Goal: Task Accomplishment & Management: Complete application form

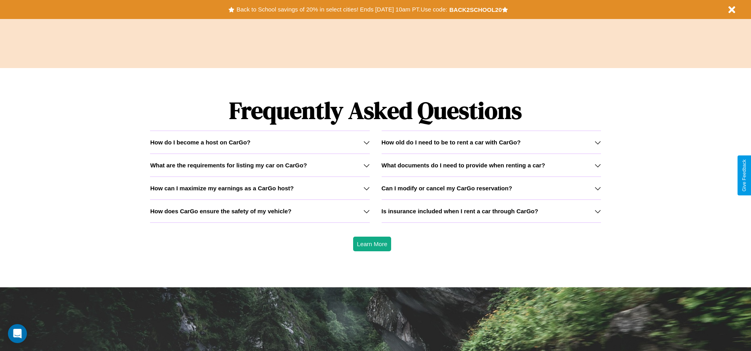
scroll to position [1135, 0]
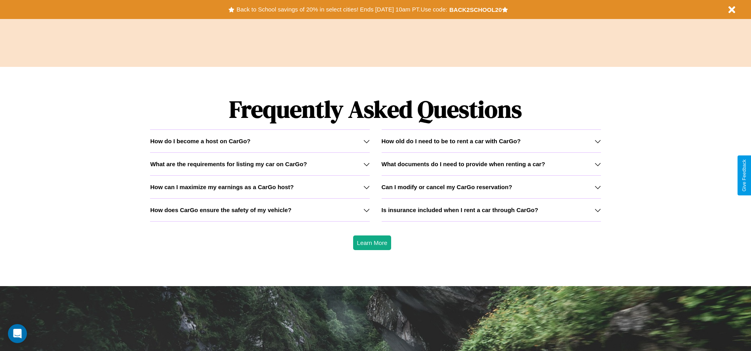
click at [366, 164] on icon at bounding box center [366, 164] width 6 height 6
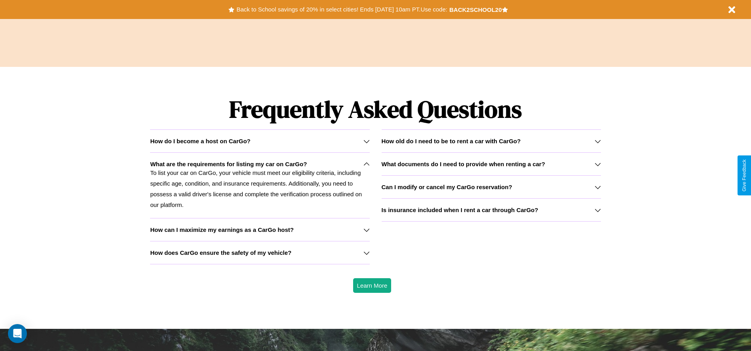
click at [597, 210] on icon at bounding box center [597, 210] width 6 height 6
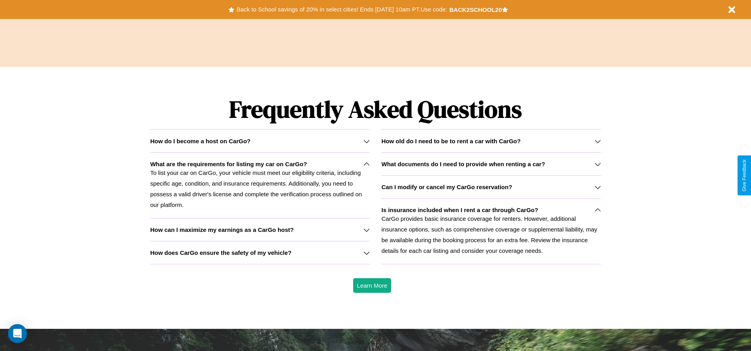
click at [260, 253] on h3 "How does CarGo ensure the safety of my vehicle?" at bounding box center [220, 252] width 141 height 7
click at [260, 141] on div "How do I become a host on CarGo?" at bounding box center [259, 141] width 219 height 7
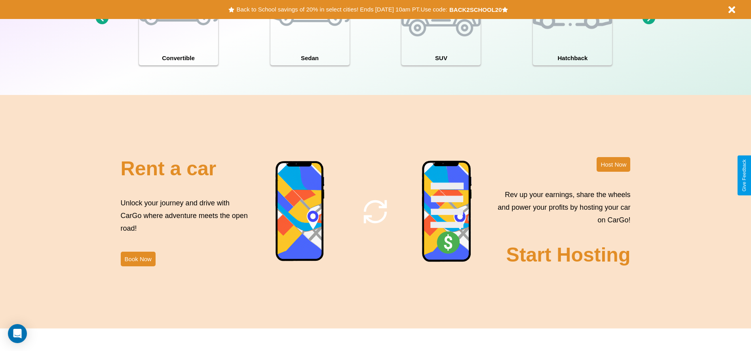
scroll to position [863, 0]
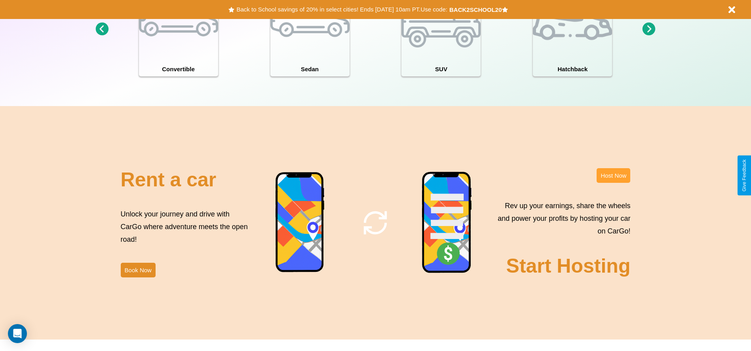
click at [613, 175] on button "Host Now" at bounding box center [613, 175] width 34 height 15
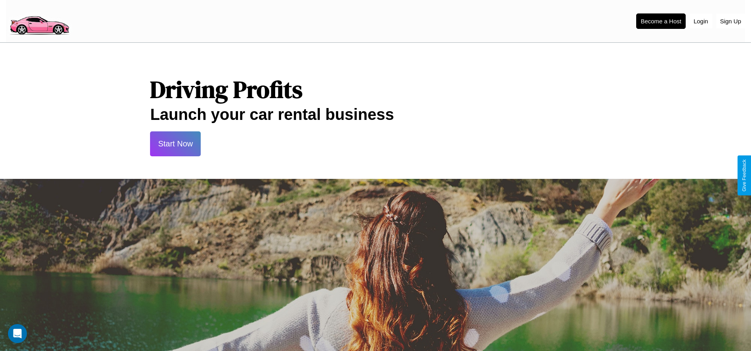
click at [175, 144] on button "Start Now" at bounding box center [175, 143] width 51 height 25
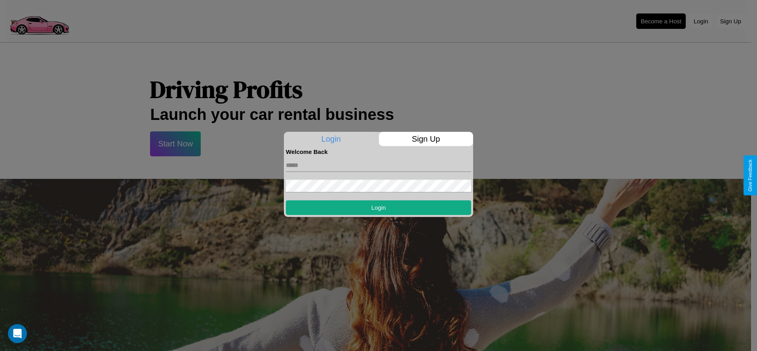
click at [425, 139] on p "Sign Up" at bounding box center [426, 139] width 95 height 14
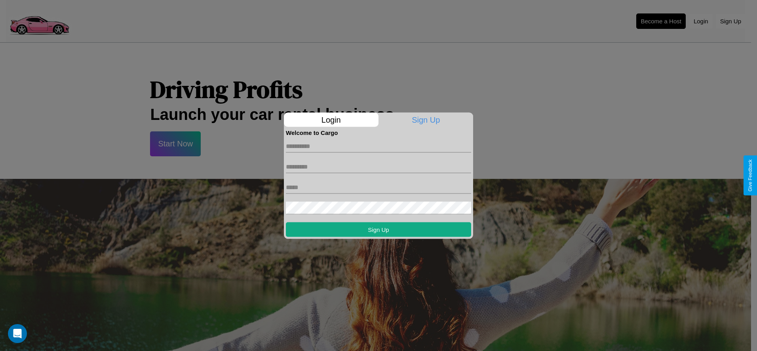
click at [378, 146] on input "text" at bounding box center [378, 146] width 185 height 13
type input "****"
click at [378, 167] on input "text" at bounding box center [378, 166] width 185 height 13
type input "******"
click at [378, 187] on input "text" at bounding box center [378, 187] width 185 height 13
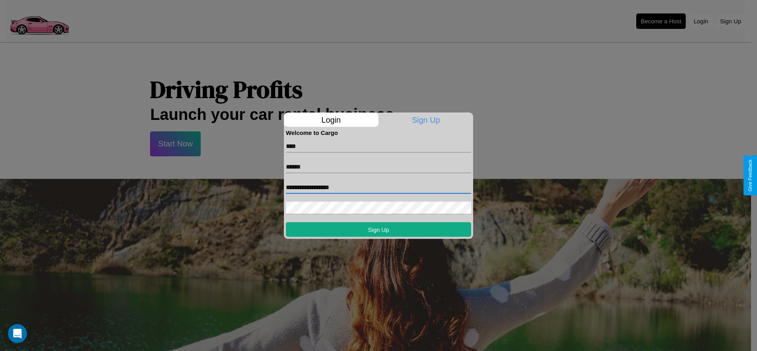
type input "**********"
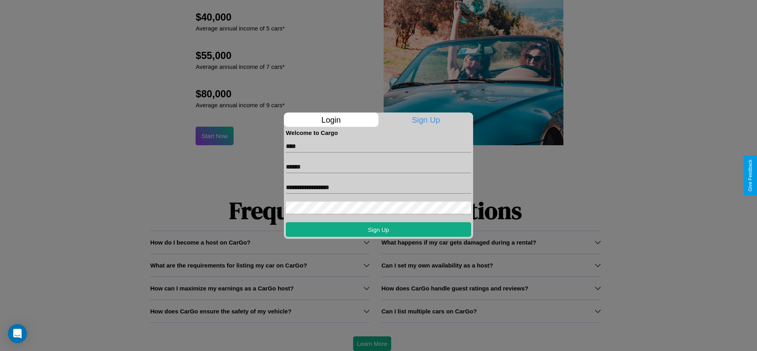
click at [372, 344] on div at bounding box center [378, 175] width 757 height 351
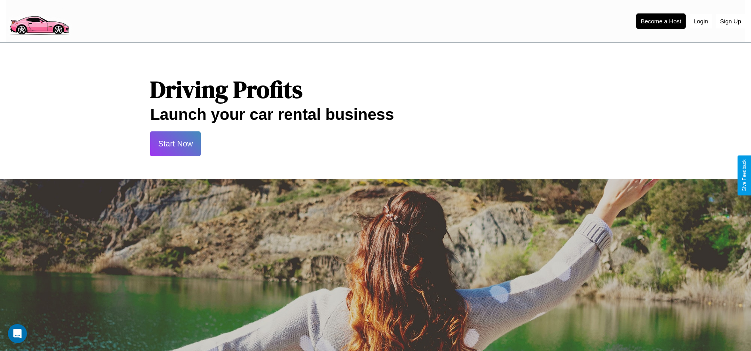
click at [175, 144] on button "Start Now" at bounding box center [175, 143] width 51 height 25
